Goal: Transaction & Acquisition: Purchase product/service

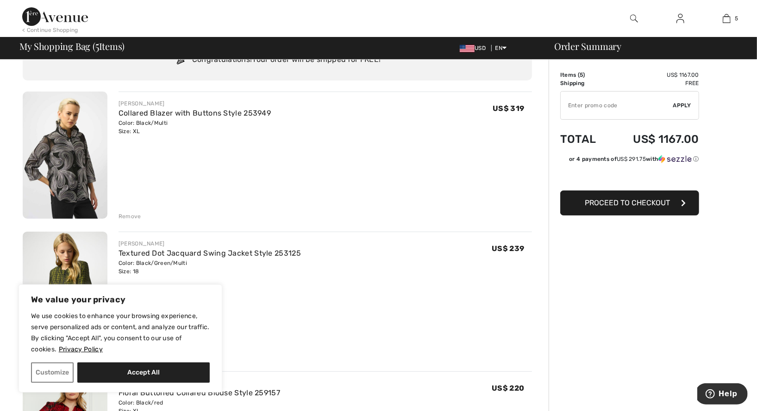
scroll to position [60, 0]
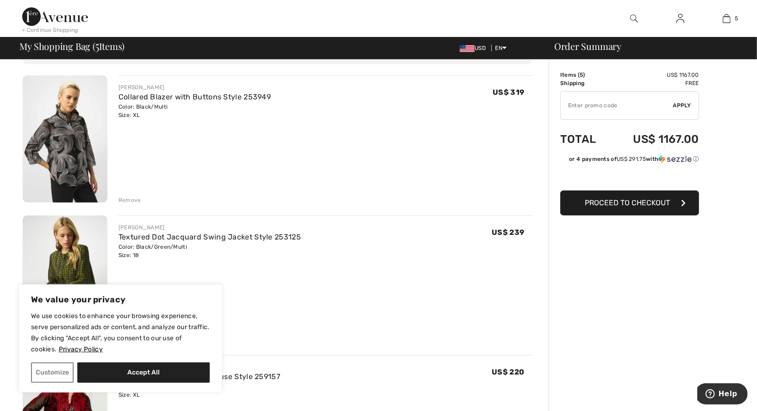
click at [73, 143] on img at bounding box center [65, 138] width 85 height 127
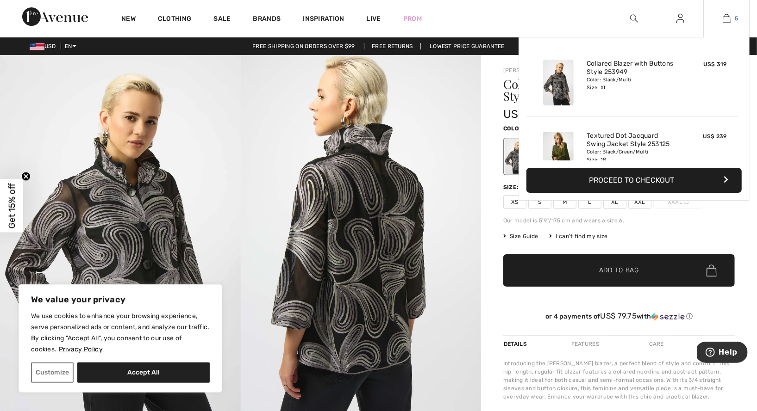
click at [727, 17] on img at bounding box center [726, 18] width 8 height 11
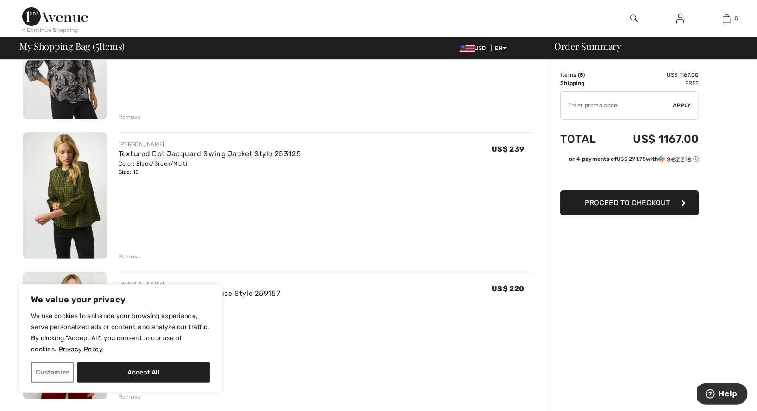
scroll to position [183, 0]
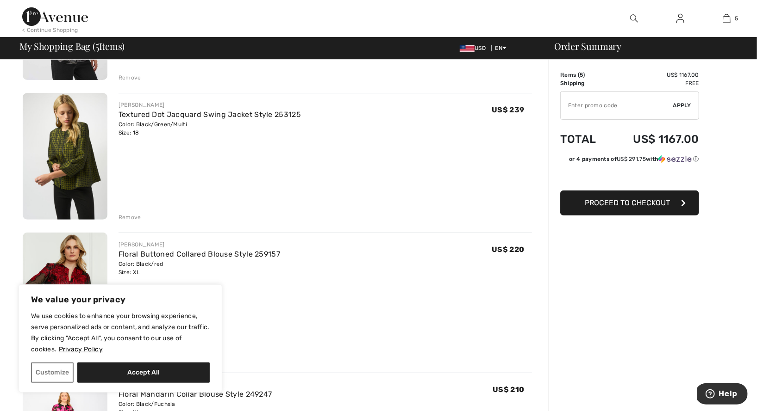
click at [77, 164] on img at bounding box center [65, 156] width 85 height 127
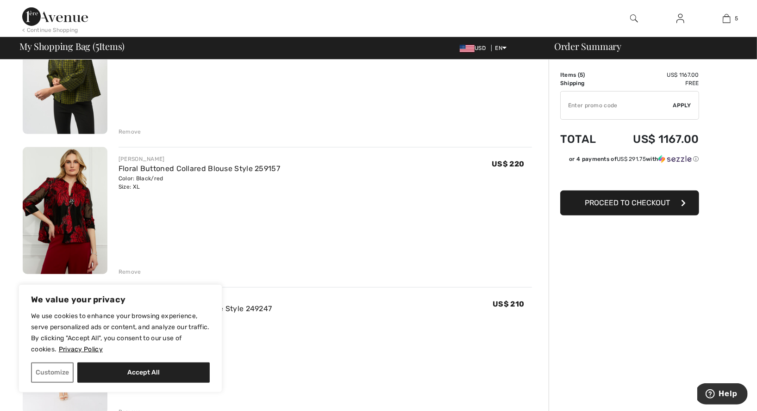
scroll to position [272, 0]
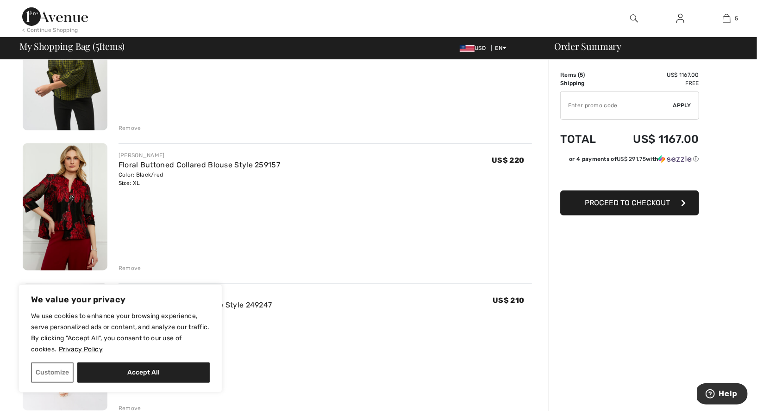
click at [73, 233] on img at bounding box center [65, 206] width 85 height 127
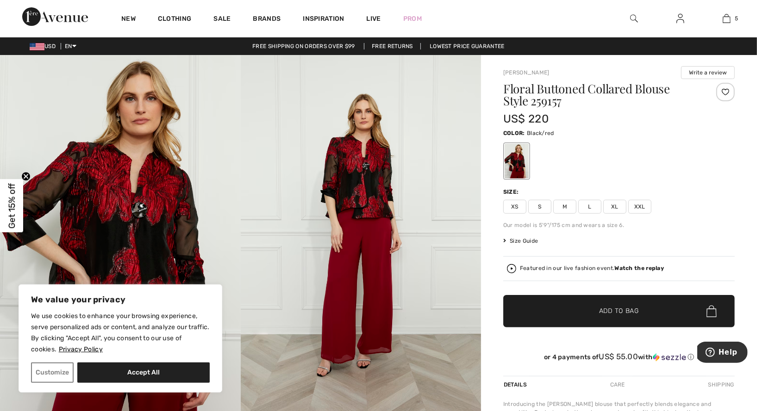
click at [174, 220] on img at bounding box center [120, 235] width 241 height 361
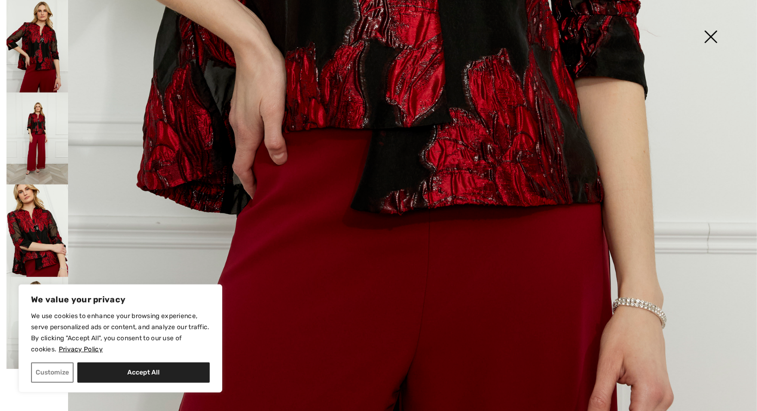
scroll to position [647, 0]
click at [45, 222] on img at bounding box center [37, 231] width 62 height 93
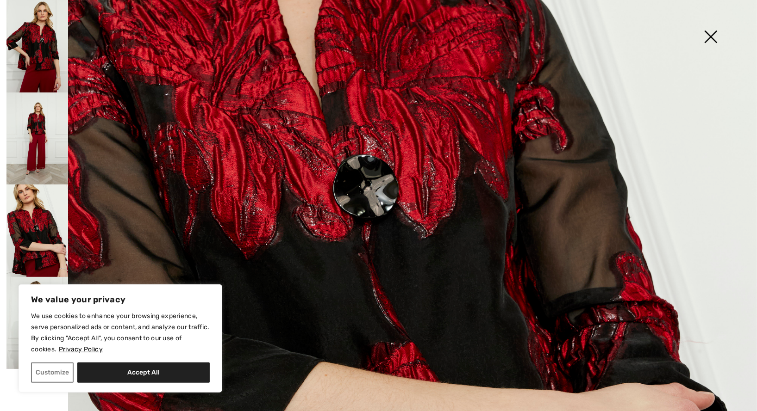
scroll to position [341, 0]
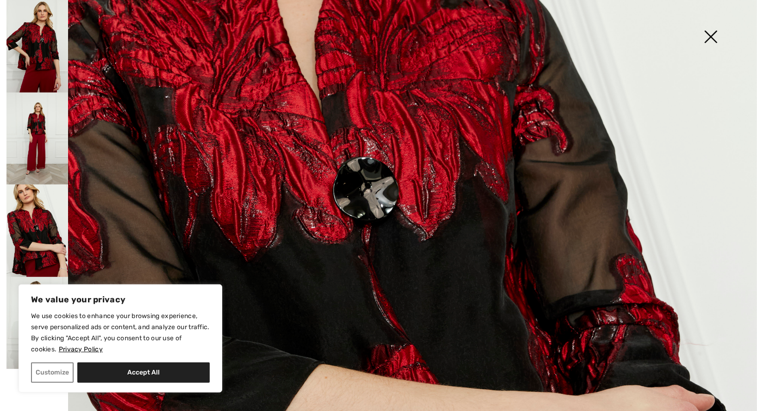
click at [709, 37] on img at bounding box center [710, 38] width 46 height 48
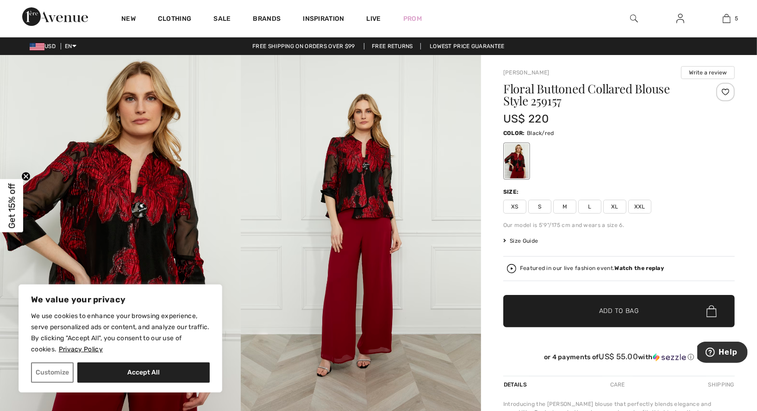
click at [476, 168] on img at bounding box center [361, 235] width 241 height 361
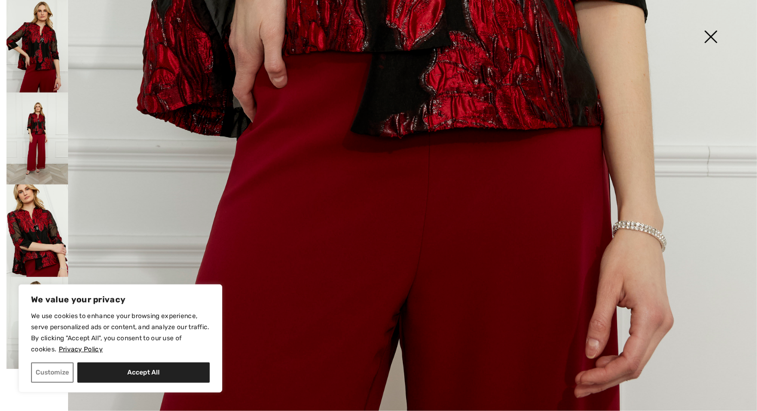
scroll to position [723, 0]
click at [52, 279] on img at bounding box center [37, 323] width 62 height 93
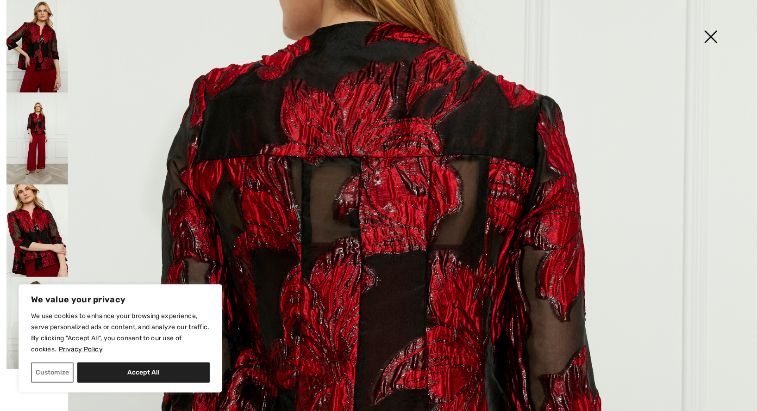
scroll to position [234, 0]
click at [711, 34] on img at bounding box center [710, 38] width 46 height 48
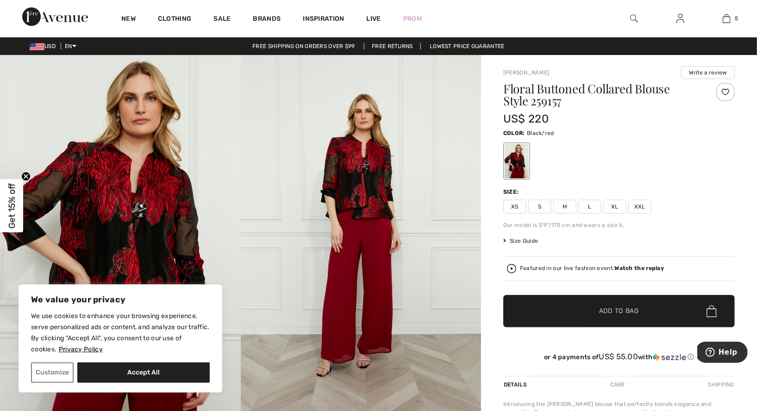
scroll to position [0, 0]
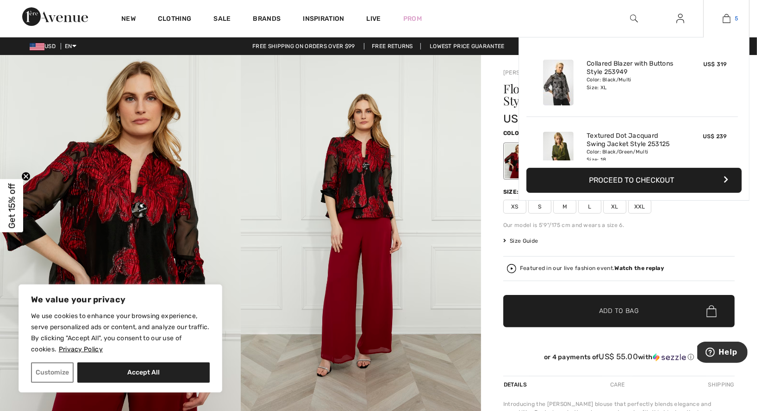
click at [725, 16] on img at bounding box center [726, 18] width 8 height 11
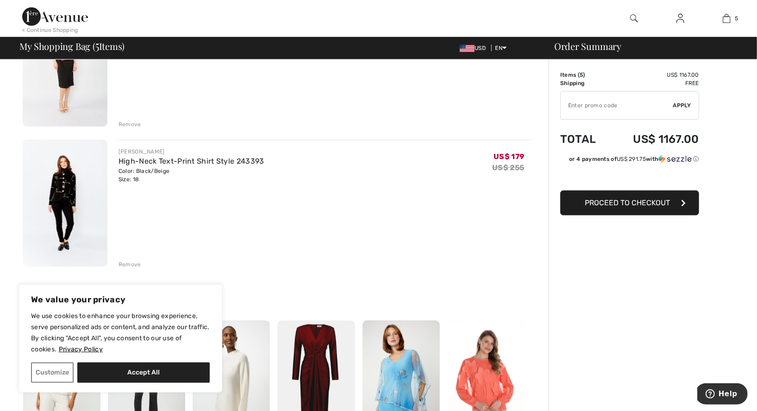
scroll to position [554, 0]
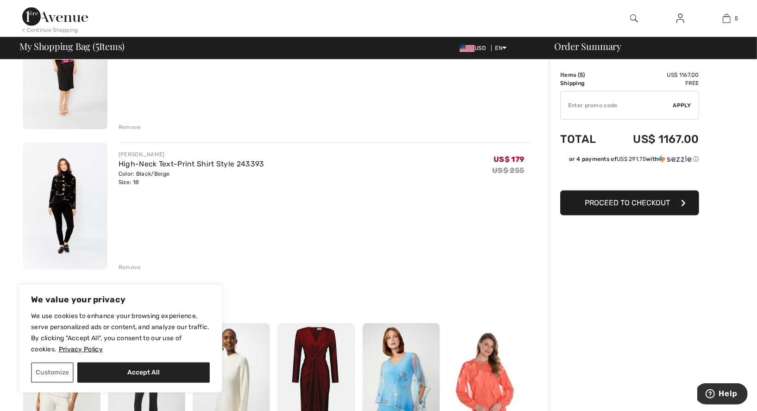
click at [60, 193] on img at bounding box center [65, 206] width 85 height 127
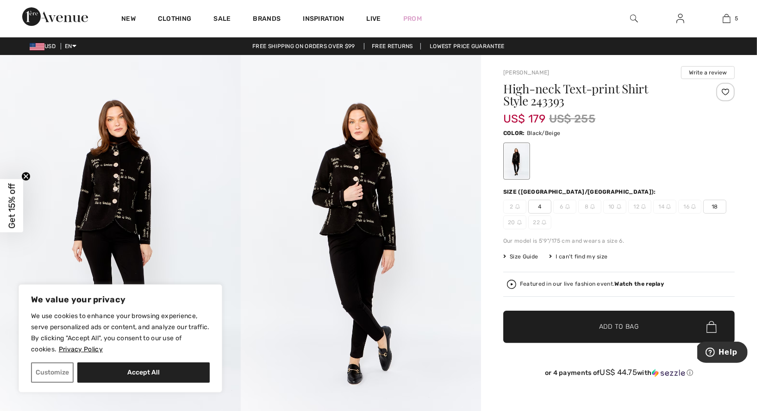
click at [125, 190] on img at bounding box center [120, 235] width 241 height 361
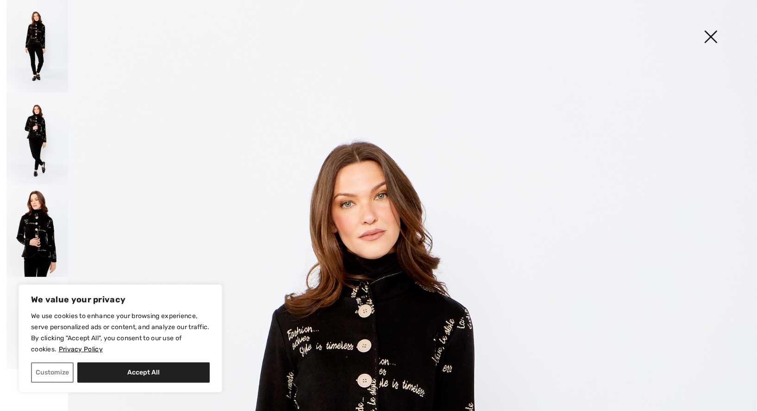
click at [37, 131] on img at bounding box center [37, 139] width 62 height 93
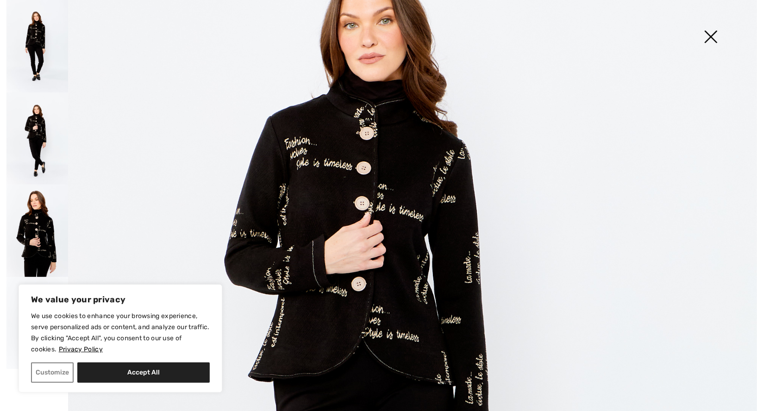
scroll to position [168, 0]
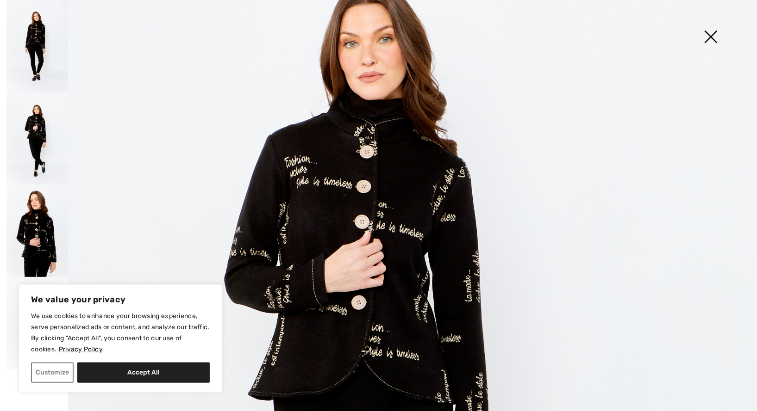
click at [391, 176] on img at bounding box center [378, 399] width 757 height 1135
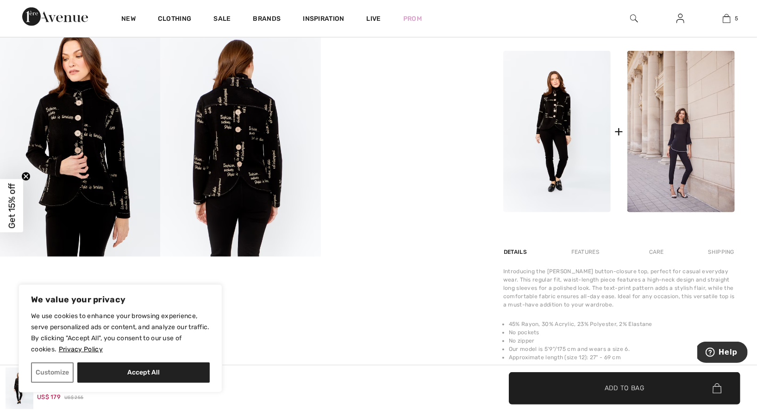
scroll to position [403, 0]
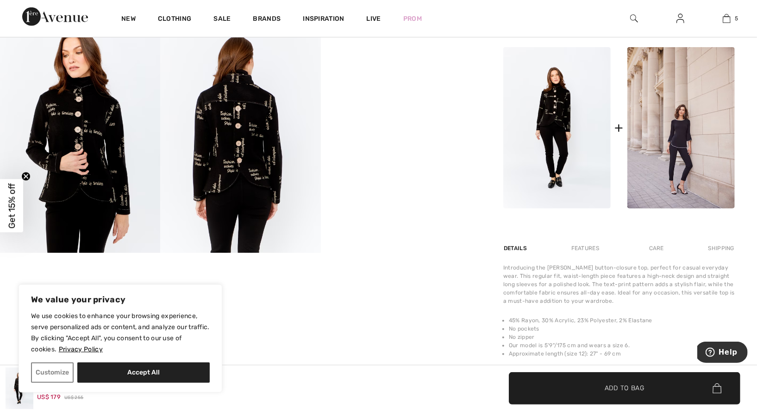
click at [238, 119] on img at bounding box center [240, 132] width 160 height 240
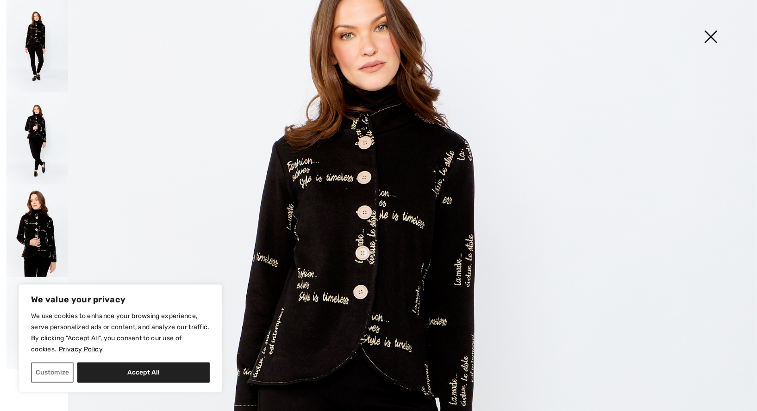
click at [363, 170] on img at bounding box center [378, 399] width 757 height 1135
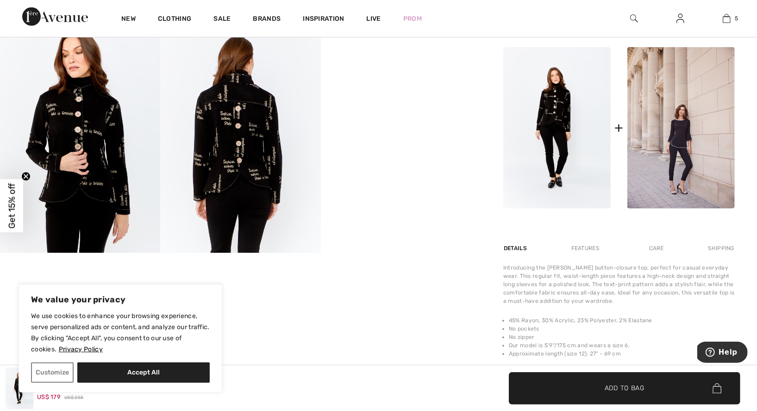
click at [242, 168] on img at bounding box center [240, 132] width 160 height 240
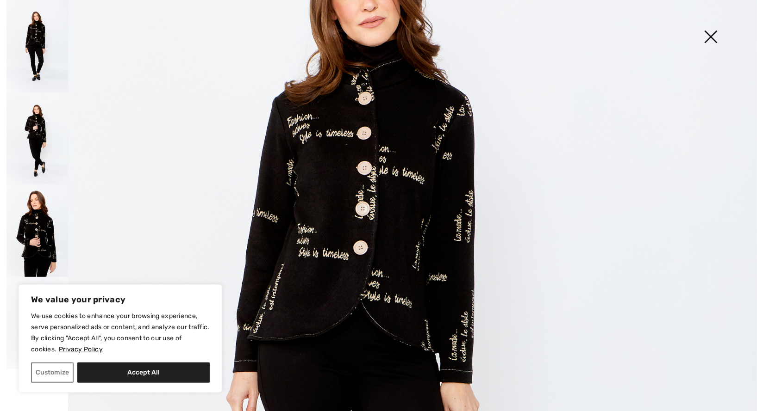
scroll to position [211, 0]
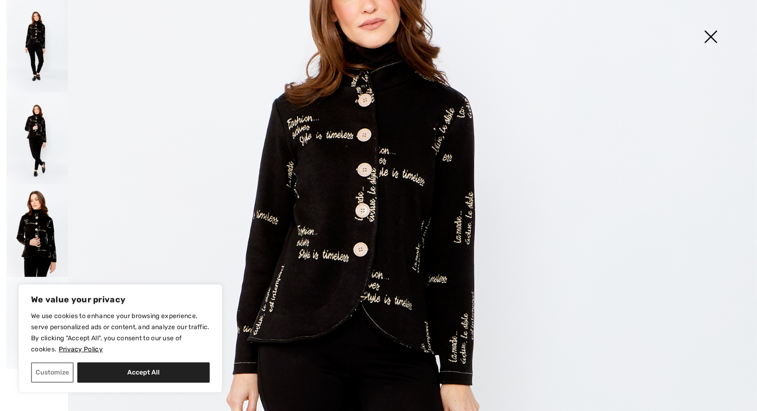
click at [38, 222] on img at bounding box center [37, 231] width 62 height 93
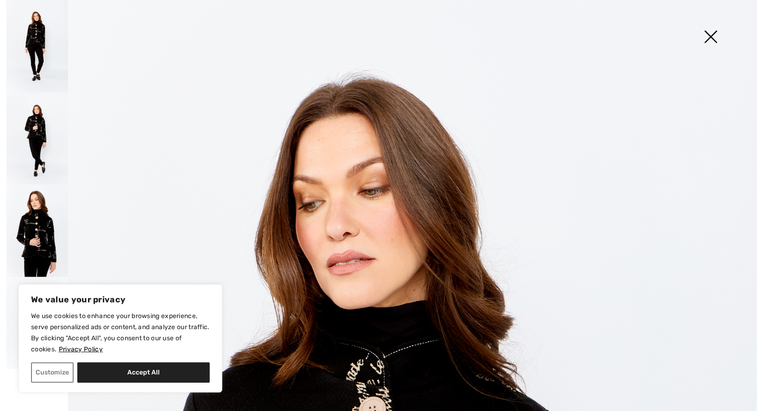
scroll to position [0, 0]
click at [711, 37] on img at bounding box center [710, 38] width 46 height 48
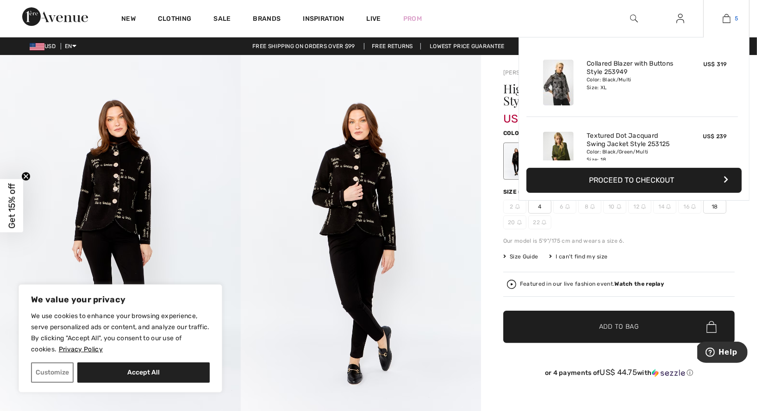
click at [727, 14] on img at bounding box center [726, 18] width 8 height 11
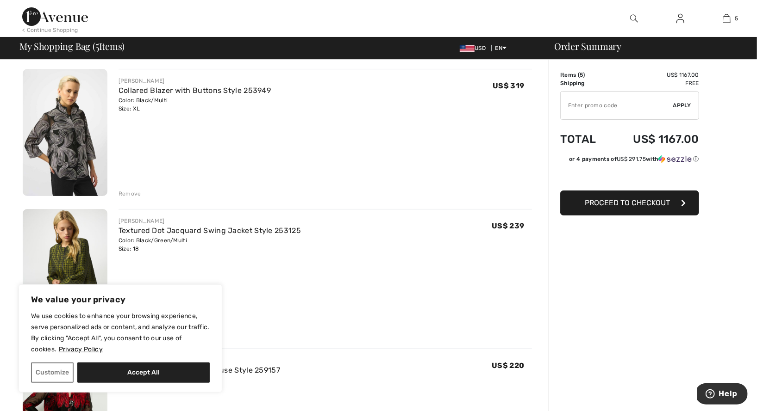
scroll to position [91, 0]
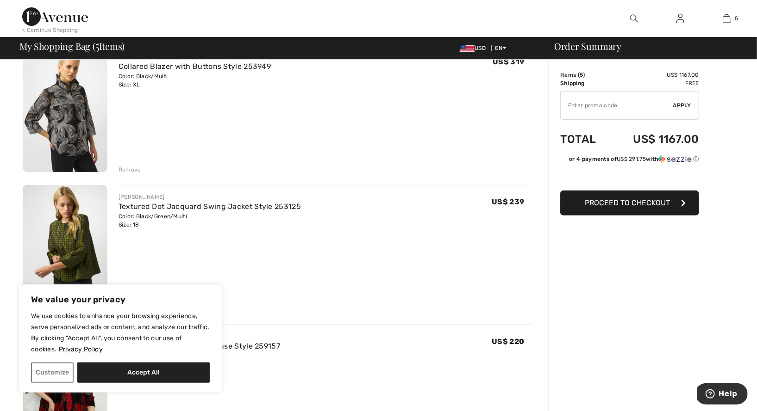
click at [59, 240] on img at bounding box center [65, 248] width 85 height 127
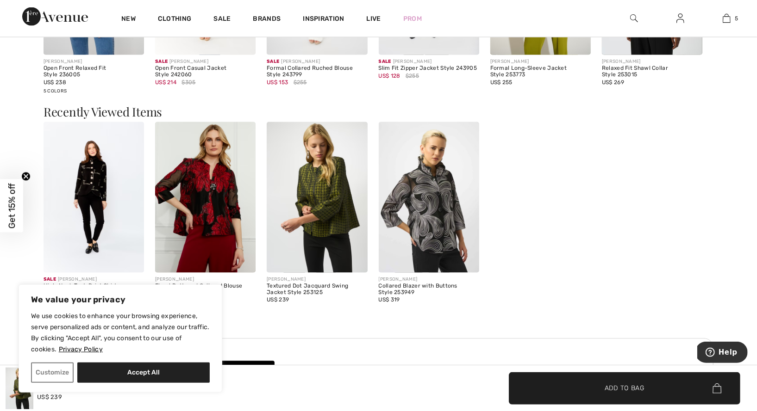
scroll to position [1251, 0]
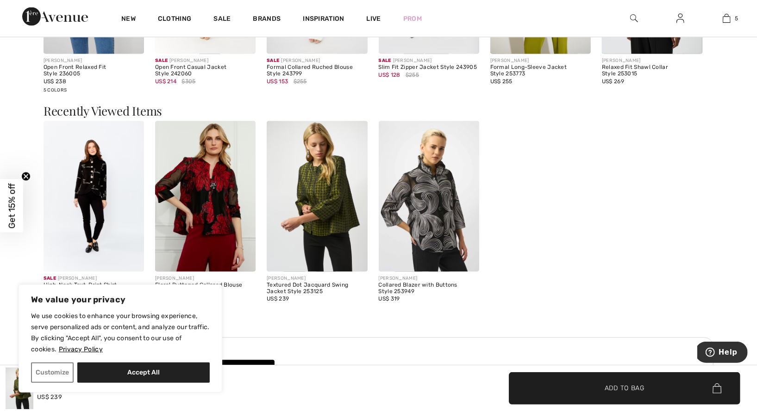
click at [442, 223] on img at bounding box center [429, 196] width 100 height 151
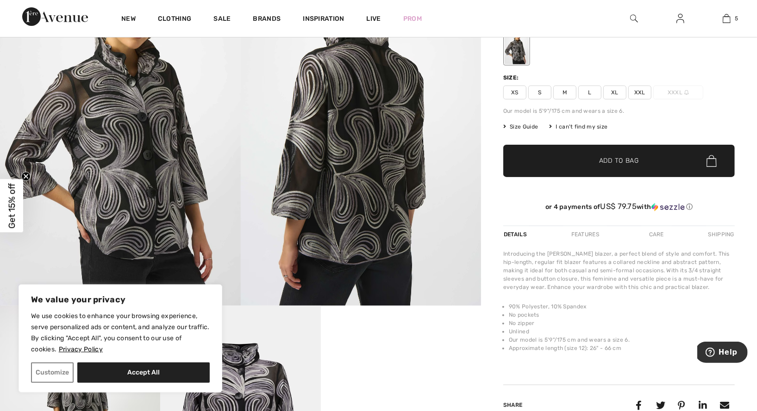
scroll to position [111, 0]
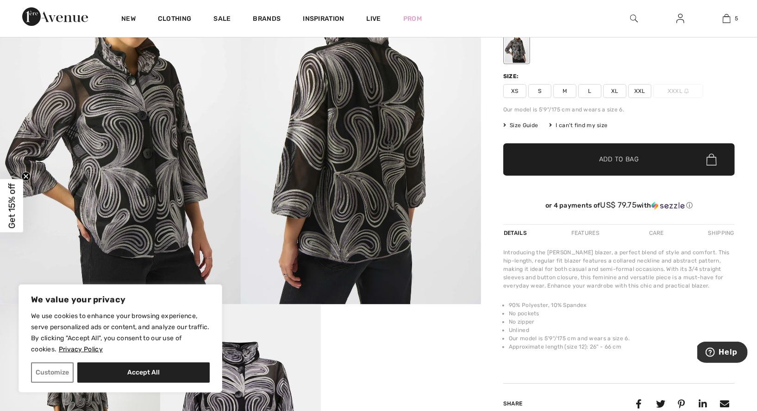
click at [111, 132] on img at bounding box center [120, 124] width 241 height 361
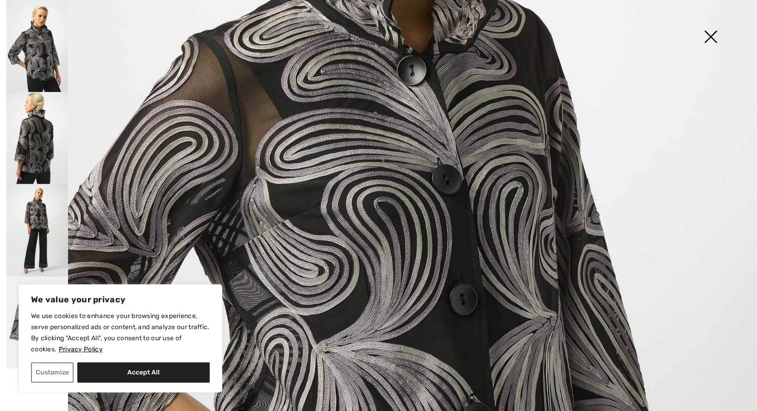
scroll to position [361, 0]
click at [42, 153] on img at bounding box center [37, 138] width 62 height 92
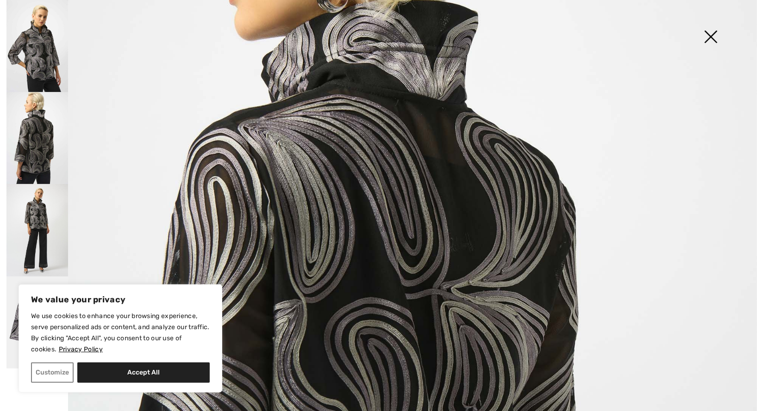
scroll to position [216, 0]
click at [705, 38] on img at bounding box center [710, 38] width 46 height 48
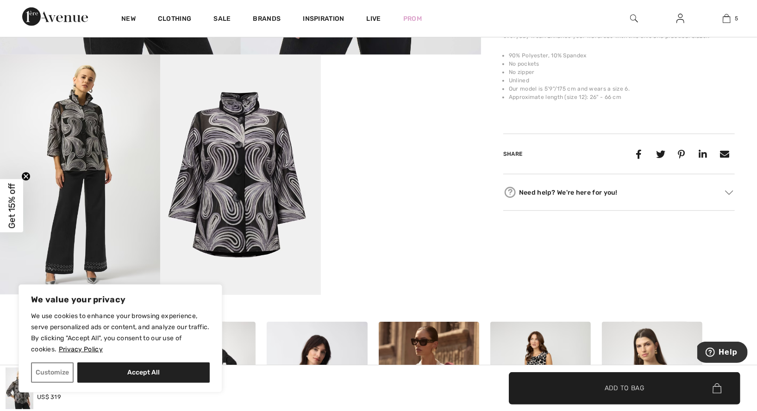
scroll to position [359, 0]
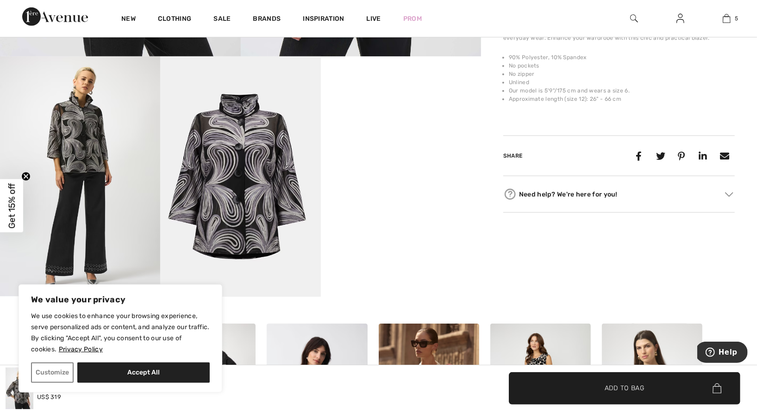
click at [249, 192] on img at bounding box center [240, 176] width 160 height 240
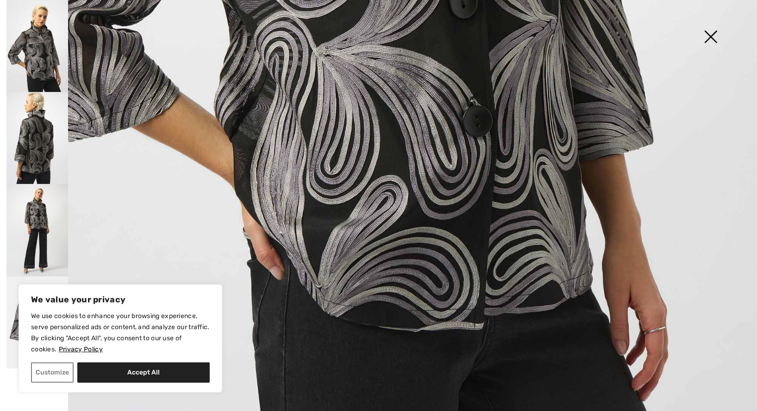
scroll to position [664, 0]
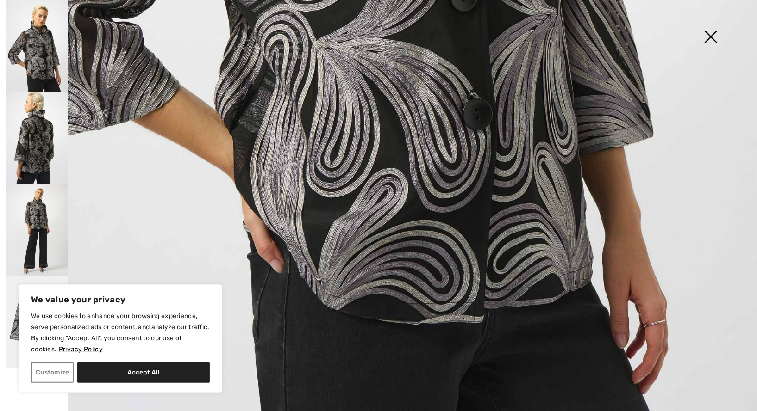
click at [38, 157] on img at bounding box center [37, 138] width 62 height 92
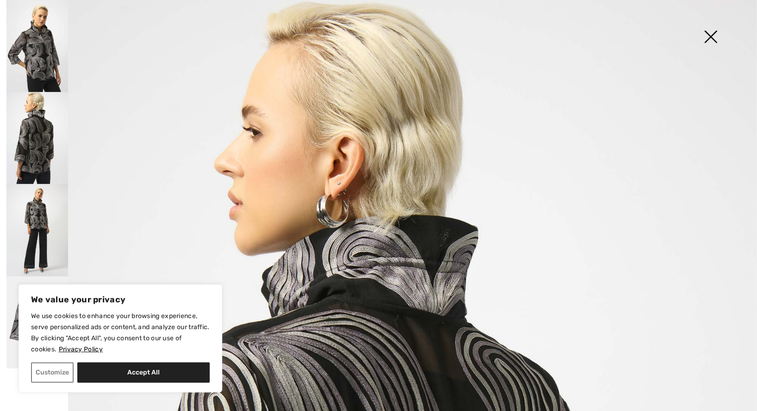
scroll to position [0, 0]
click at [38, 63] on img at bounding box center [37, 46] width 62 height 92
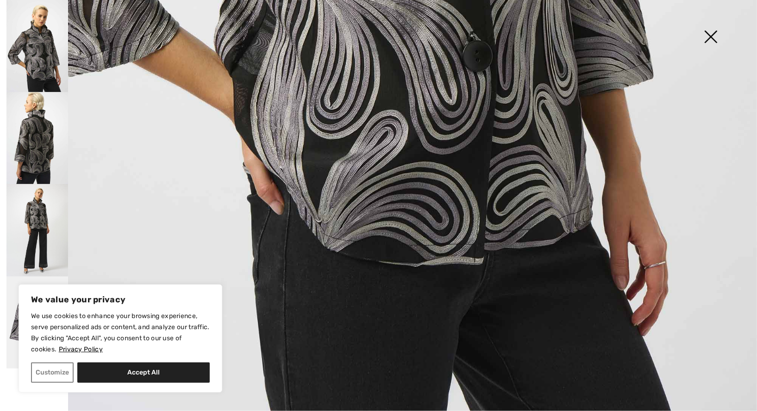
scroll to position [719, 0]
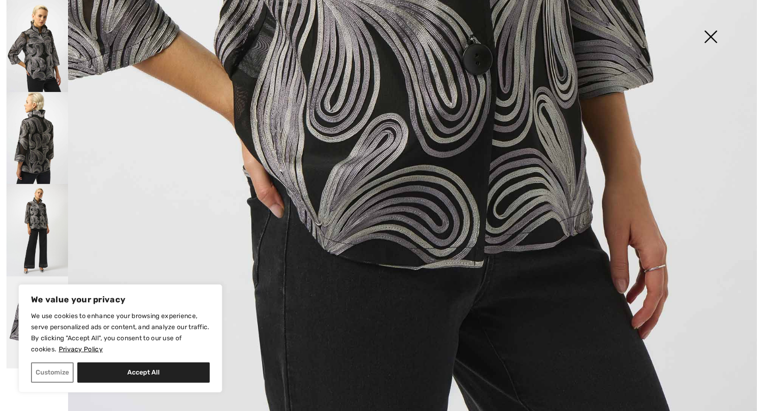
click at [42, 155] on img at bounding box center [37, 138] width 62 height 92
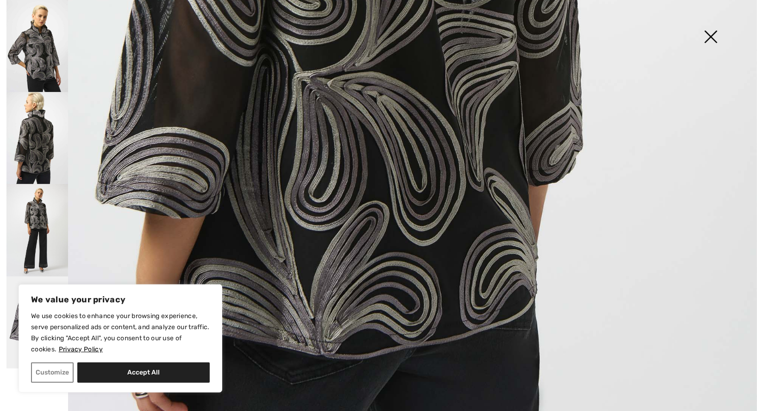
scroll to position [644, 0]
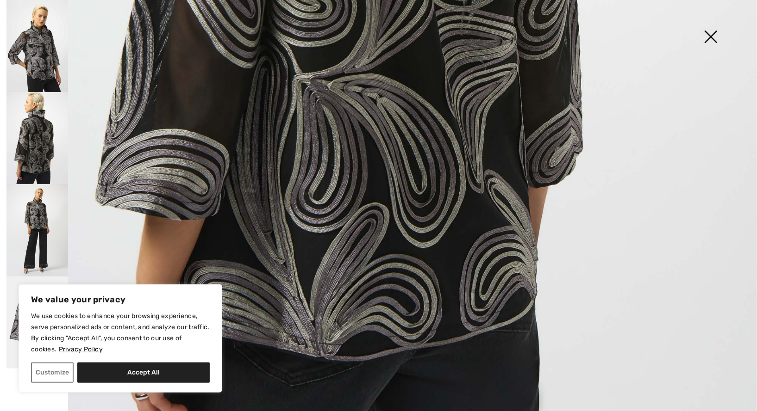
click at [39, 223] on img at bounding box center [37, 230] width 62 height 92
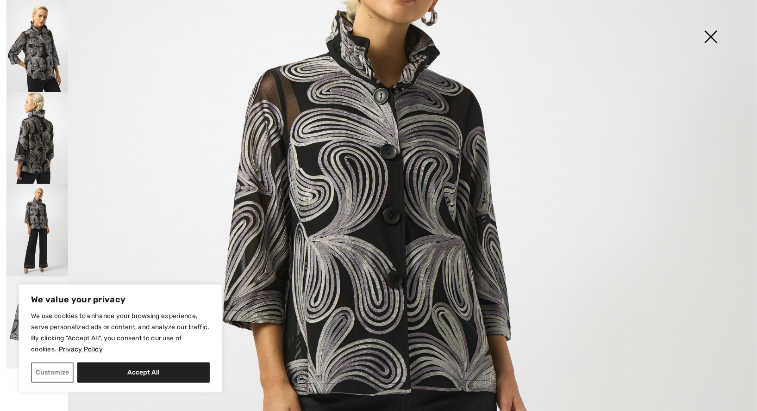
scroll to position [143, 0]
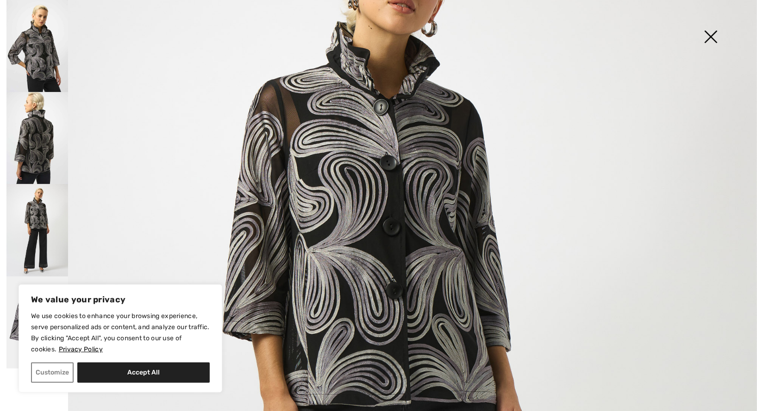
click at [31, 138] on img at bounding box center [37, 138] width 62 height 92
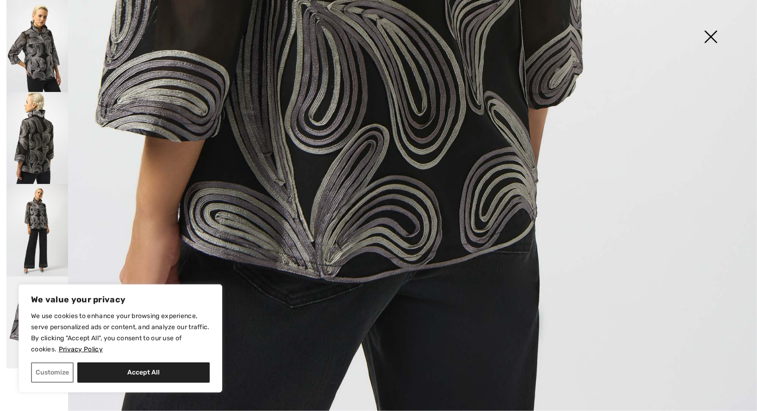
scroll to position [722, 0]
click at [718, 33] on img at bounding box center [710, 38] width 46 height 48
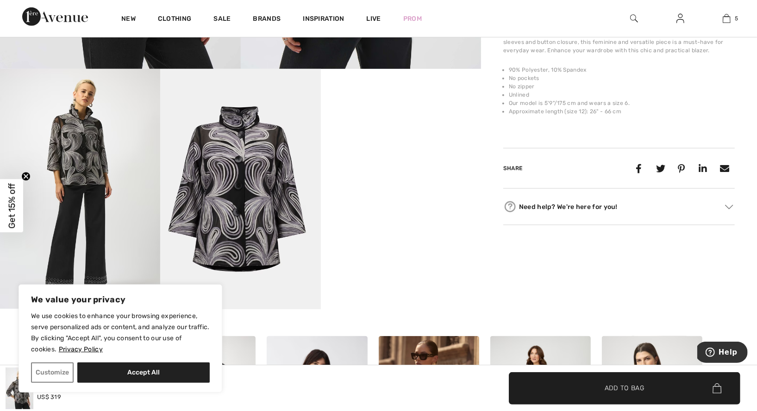
scroll to position [347, 0]
click at [423, 149] on video "Your browser does not support the video tag." at bounding box center [401, 109] width 160 height 80
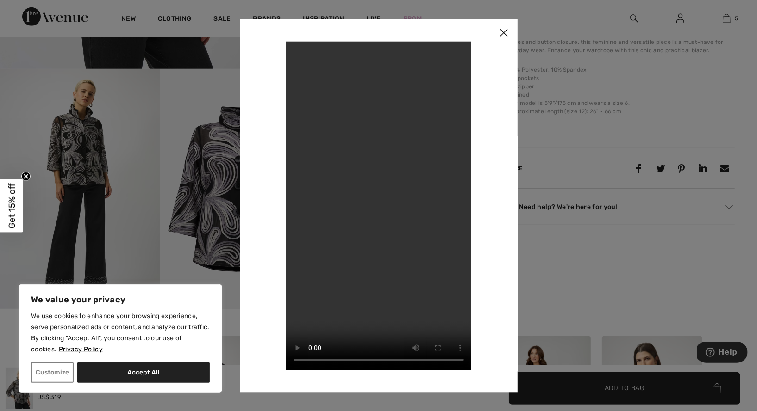
click at [504, 29] on img at bounding box center [504, 33] width 28 height 29
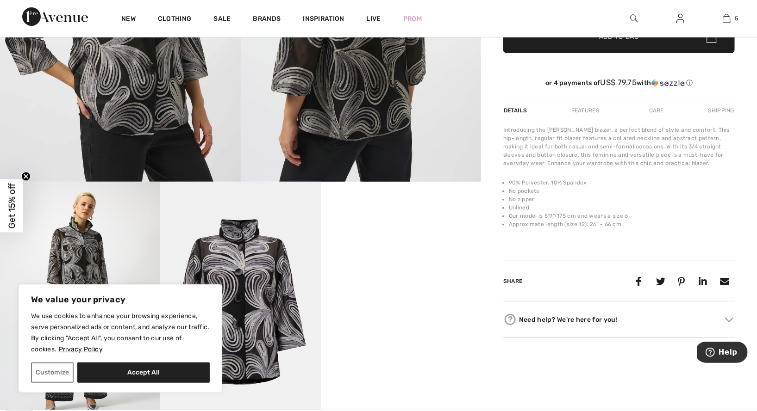
scroll to position [136, 0]
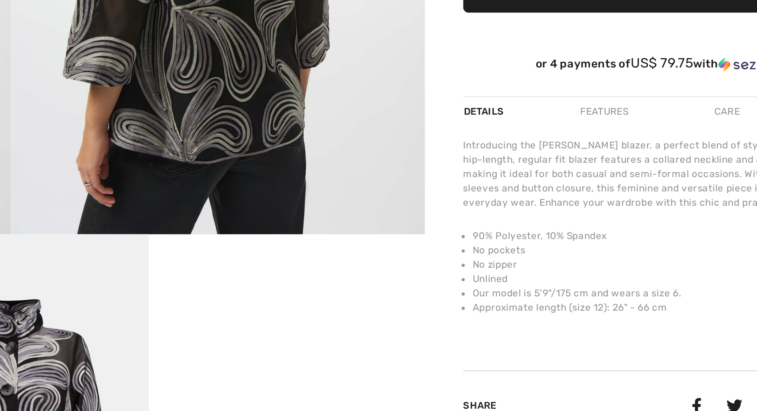
click at [503, 72] on div "[PERSON_NAME] 1 review 1 review Collared Blazer With Buttons Style 253949 US$ 3…" at bounding box center [618, 184] width 231 height 506
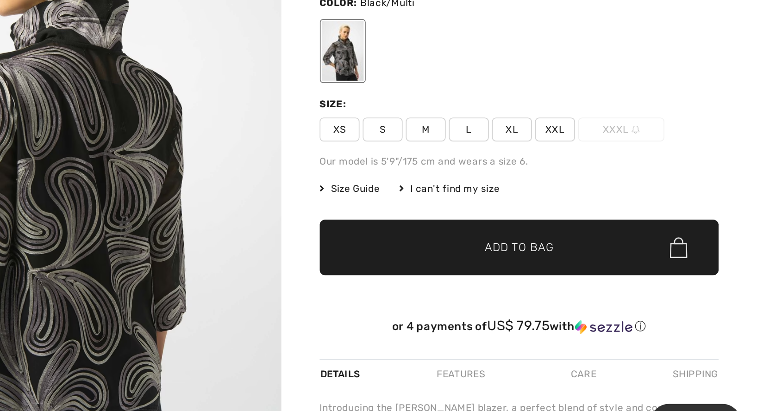
scroll to position [19, 0]
click at [628, 176] on span "XXL" at bounding box center [639, 183] width 23 height 14
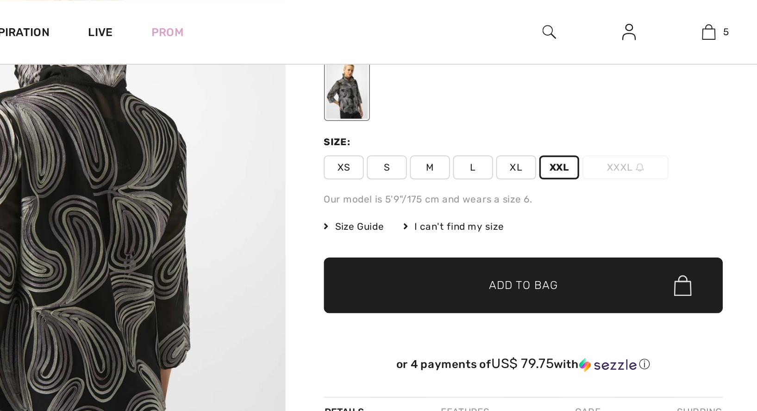
scroll to position [104, 0]
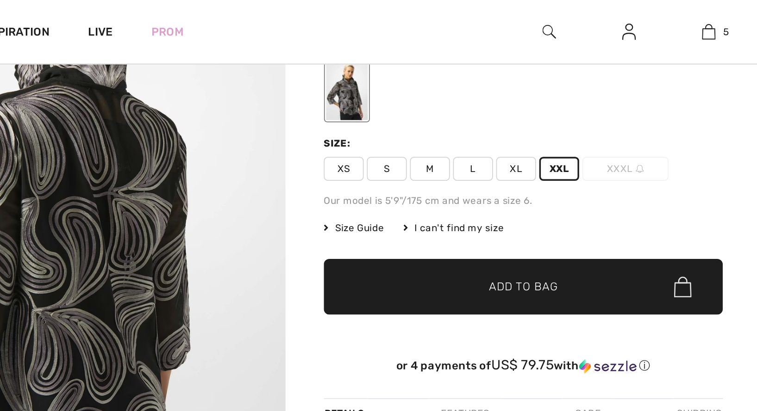
click at [503, 130] on span "Size Guide" at bounding box center [520, 132] width 35 height 8
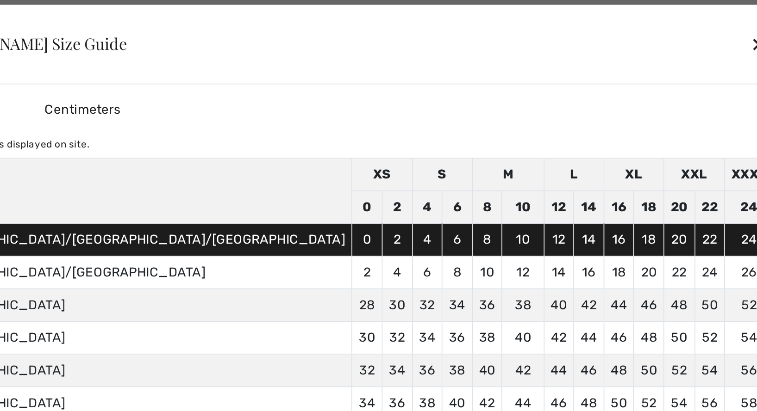
click at [613, 37] on div "✕" at bounding box center [618, 46] width 10 height 19
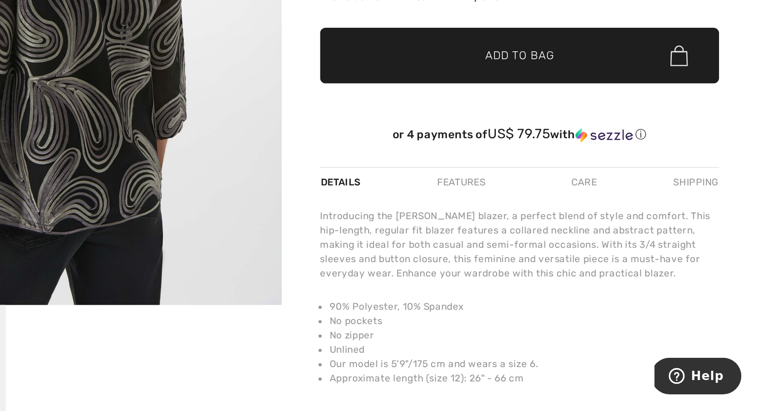
click at [503, 255] on div "Introducing the [PERSON_NAME] blazer, a perfect blend of style and comfort. Thi…" at bounding box center [618, 276] width 231 height 42
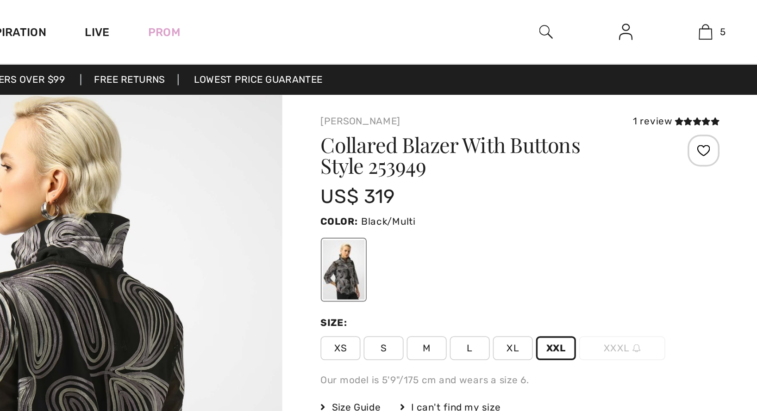
scroll to position [0, 0]
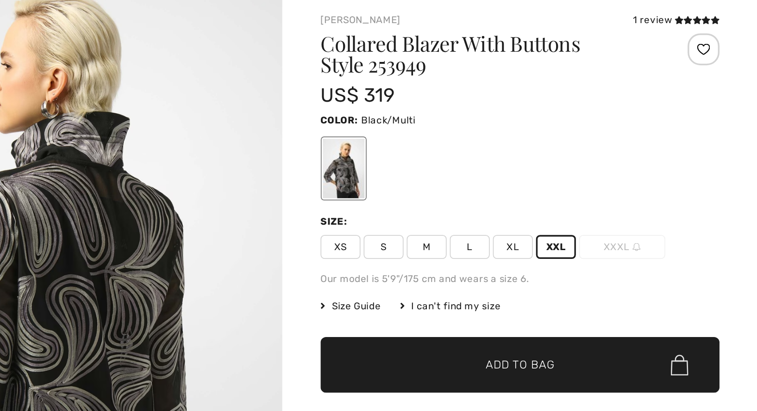
click at [503, 232] on span "Size Guide" at bounding box center [520, 236] width 35 height 8
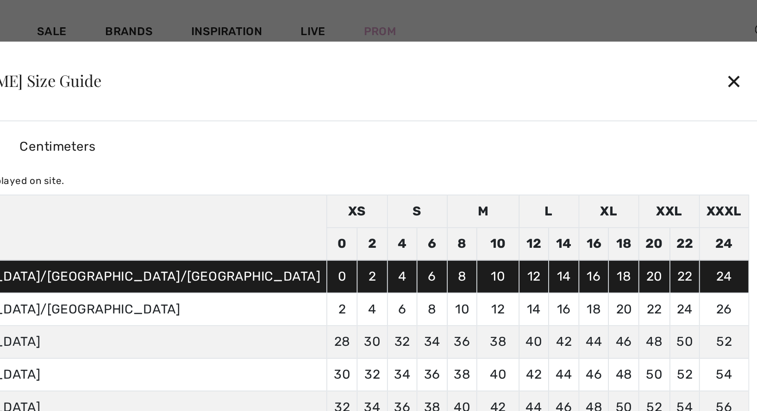
scroll to position [73, 0]
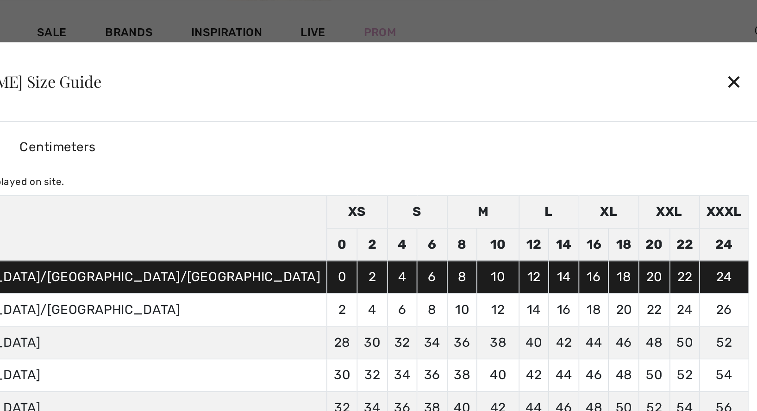
click at [613, 46] on div "✕" at bounding box center [618, 46] width 10 height 19
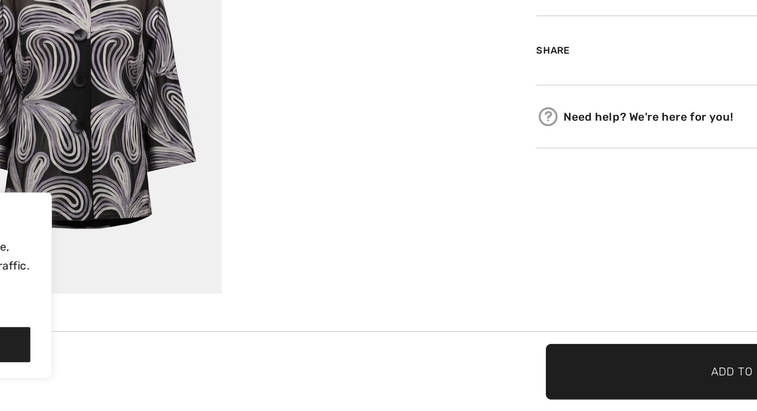
scroll to position [314, 0]
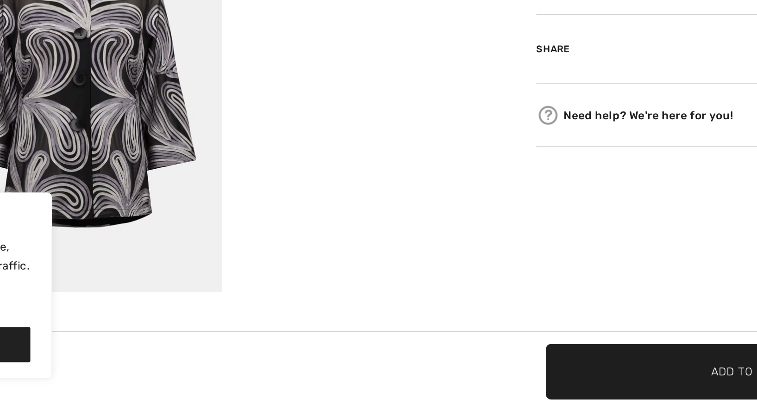
click at [481, 111] on div "[PERSON_NAME] 1 review 1 review Collared Blazer With Buttons Style 253949 US$ 3…" at bounding box center [619, 47] width 276 height 612
click at [481, 110] on div "[PERSON_NAME] 1 review 1 review Collared Blazer With Buttons Style 253949 US$ 3…" at bounding box center [619, 47] width 276 height 612
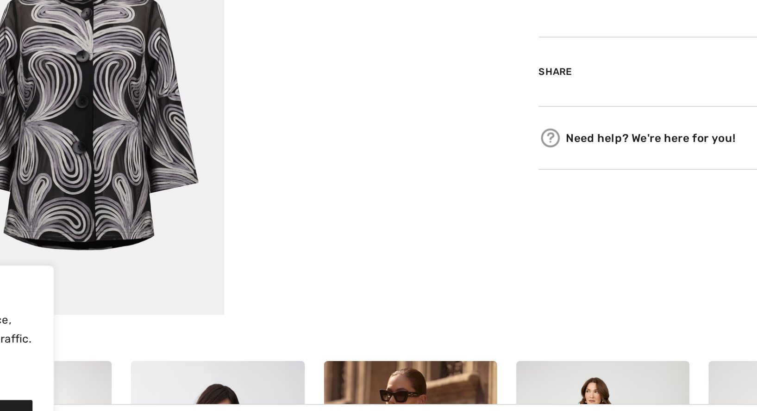
scroll to position [343, 0]
